Goal: Information Seeking & Learning: Learn about a topic

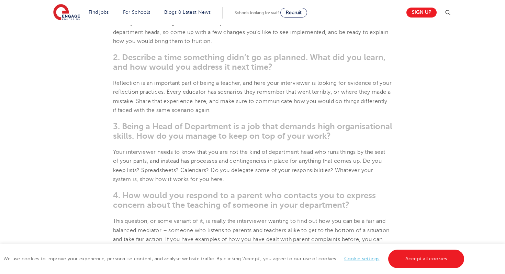
scroll to position [466, 0]
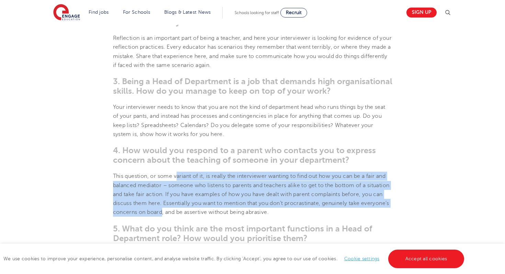
drag, startPoint x: 177, startPoint y: 177, endPoint x: 191, endPoint y: 214, distance: 39.5
click at [191, 214] on span "This question, or some variant of it, is really the interviewer wanting to find…" at bounding box center [251, 194] width 277 height 42
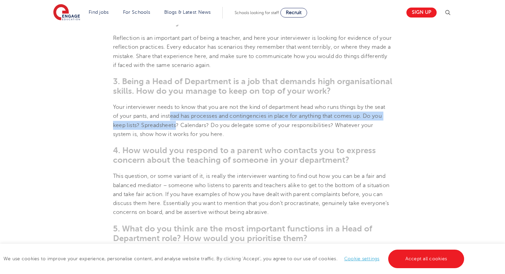
drag, startPoint x: 172, startPoint y: 119, endPoint x: 175, endPoint y: 129, distance: 10.2
click at [175, 129] on p "Your interviewer needs to know that you are not the kind of department head who…" at bounding box center [252, 121] width 279 height 36
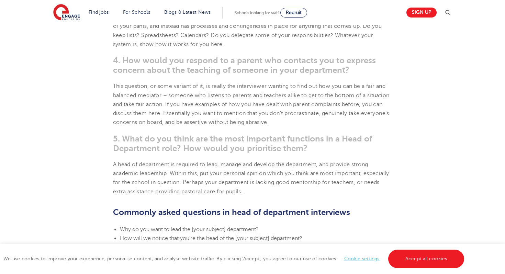
scroll to position [569, 0]
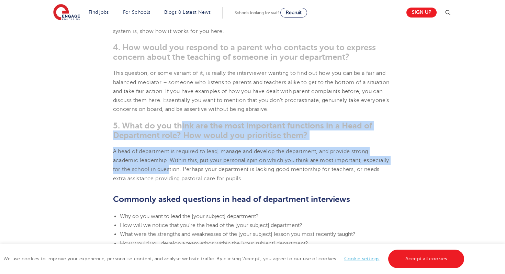
drag, startPoint x: 181, startPoint y: 127, endPoint x: 198, endPoint y: 172, distance: 47.7
click at [198, 172] on section "[DATE] Head of Department Interview Questions How to prepare answers for head o…" at bounding box center [252, 96] width 417 height 950
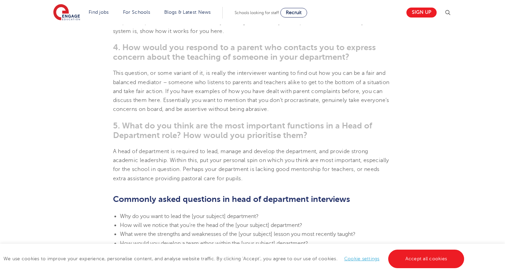
click at [199, 173] on p "A head of department is required to lead, manage and develop the department, an…" at bounding box center [252, 165] width 279 height 36
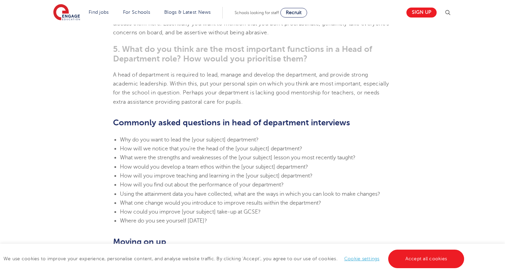
scroll to position [646, 0]
drag, startPoint x: 121, startPoint y: 48, endPoint x: 147, endPoint y: 70, distance: 34.7
click at [147, 70] on section "[DATE] Head of Department Interview Questions How to prepare answers for head o…" at bounding box center [252, 19] width 417 height 950
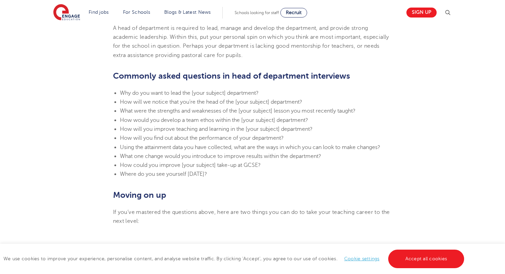
scroll to position [703, 0]
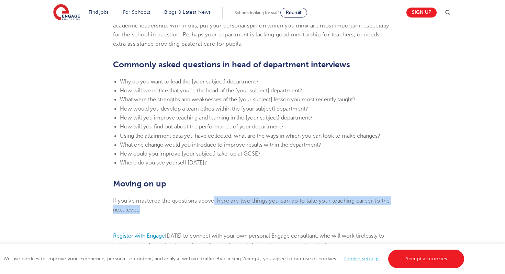
drag, startPoint x: 215, startPoint y: 203, endPoint x: 216, endPoint y: 215, distance: 12.4
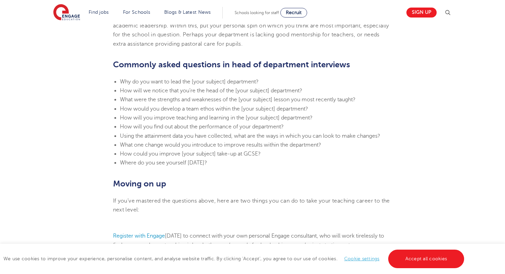
drag, startPoint x: 235, startPoint y: 167, endPoint x: 119, endPoint y: 135, distance: 120.5
click at [119, 135] on ul "Why do you want to lead the [your subject] department? How will we notice that …" at bounding box center [252, 122] width 279 height 90
